Goal: Task Accomplishment & Management: Manage account settings

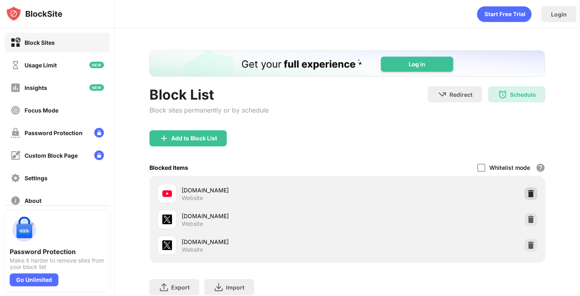
click at [531, 194] on img at bounding box center [531, 193] width 8 height 8
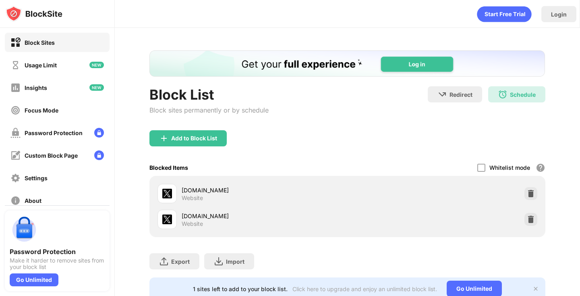
scroll to position [26, 0]
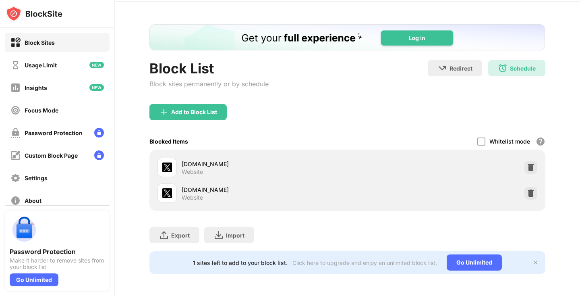
click at [359, 78] on div "Block List Block sites permanently or by schedule Redirect Choose a site to be …" at bounding box center [348, 82] width 396 height 44
